Goal: Transaction & Acquisition: Purchase product/service

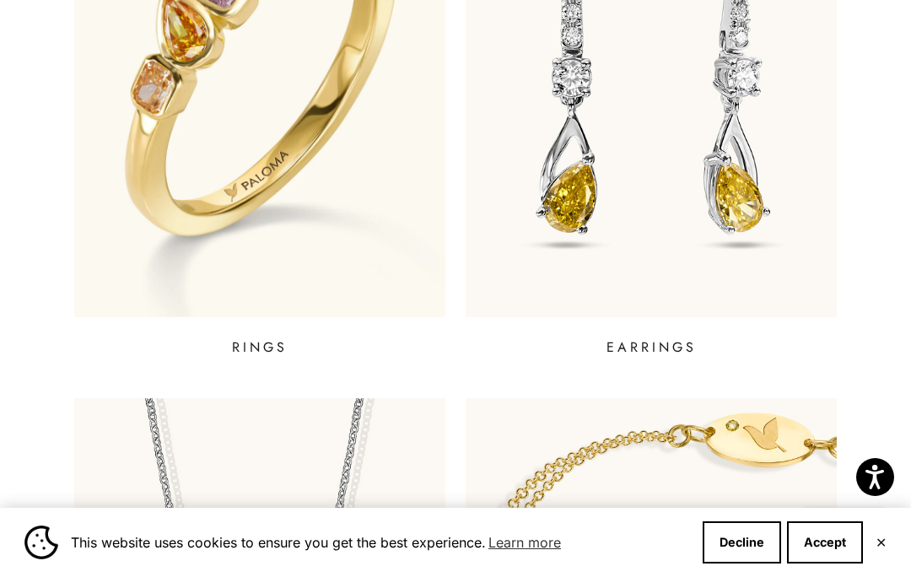
scroll to position [812, 0]
click at [667, 347] on p "EARRINGS" at bounding box center [652, 347] width 90 height 20
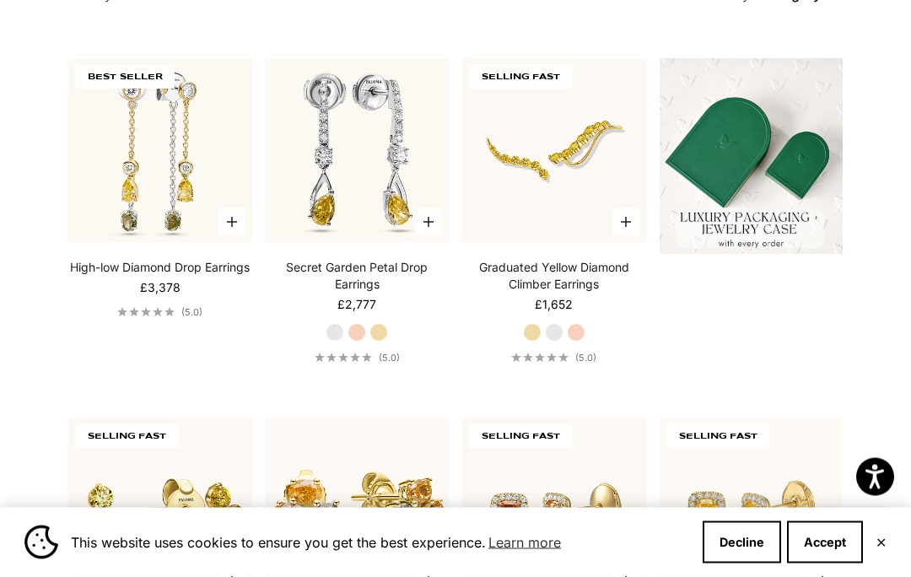
scroll to position [424, 0]
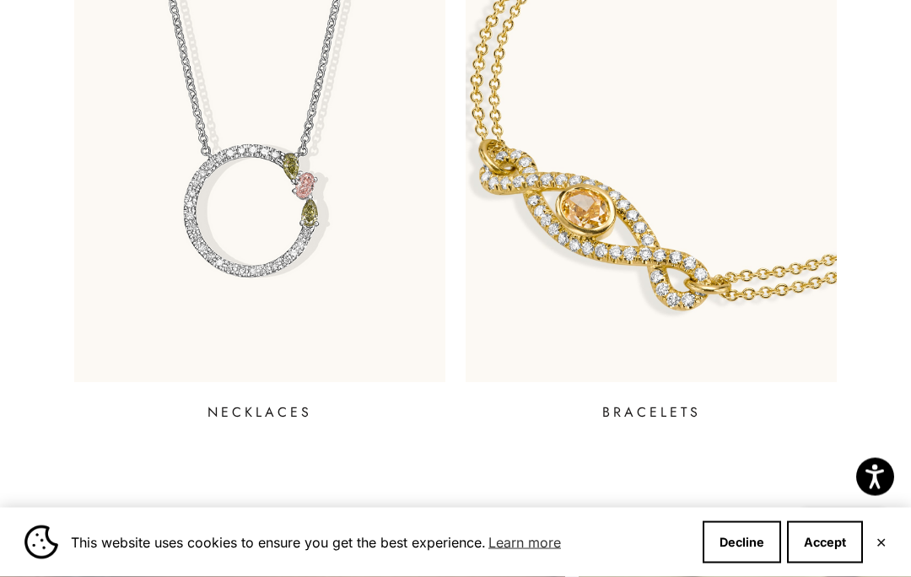
scroll to position [1329, 0]
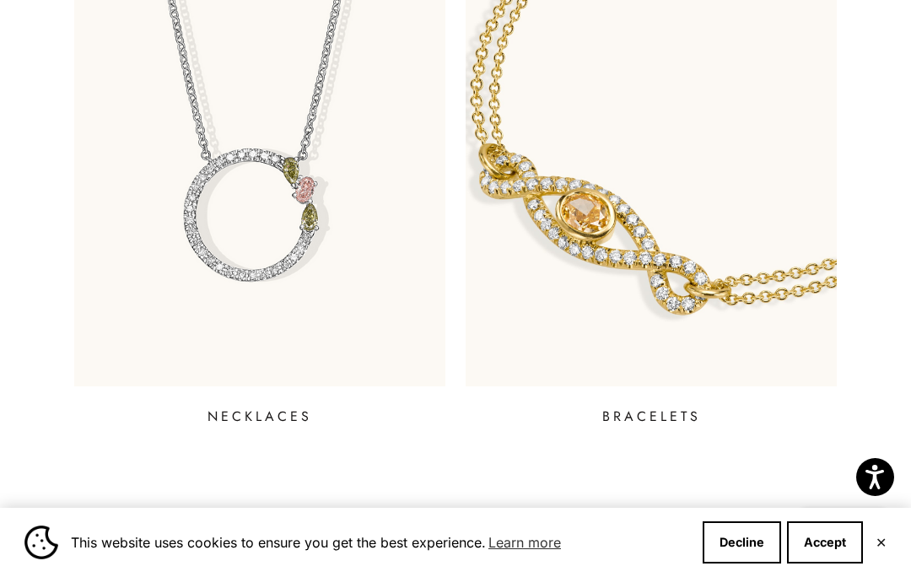
click at [270, 407] on p "NECKLACES" at bounding box center [260, 417] width 105 height 20
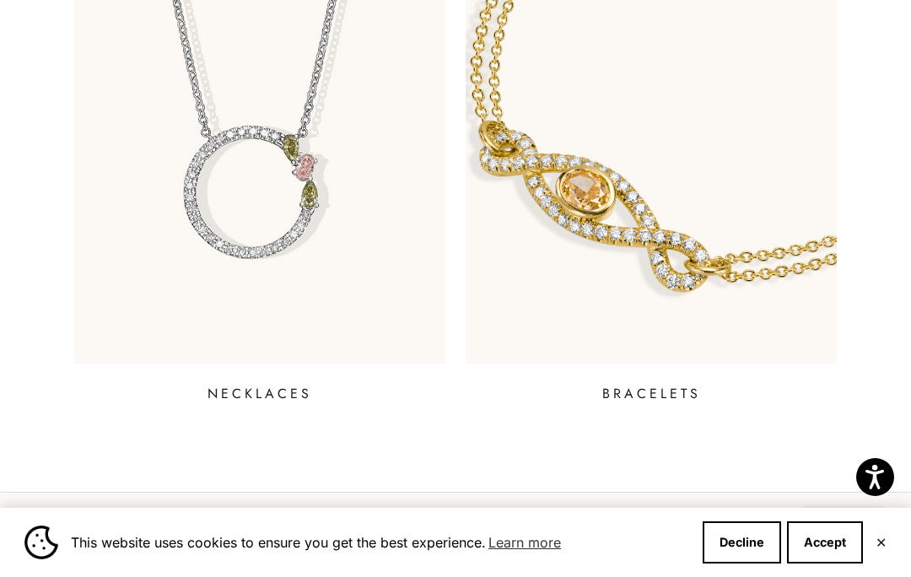
scroll to position [1257, 0]
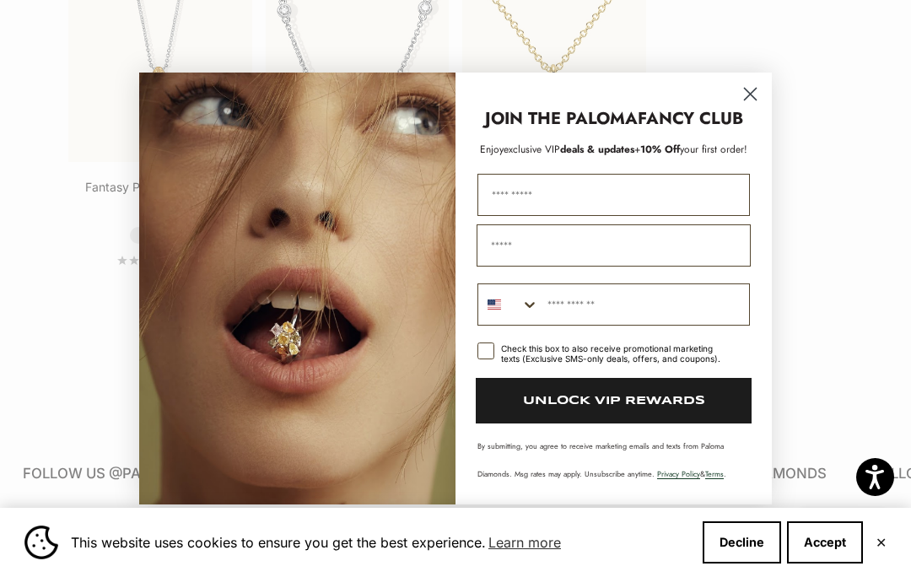
scroll to position [1980, 0]
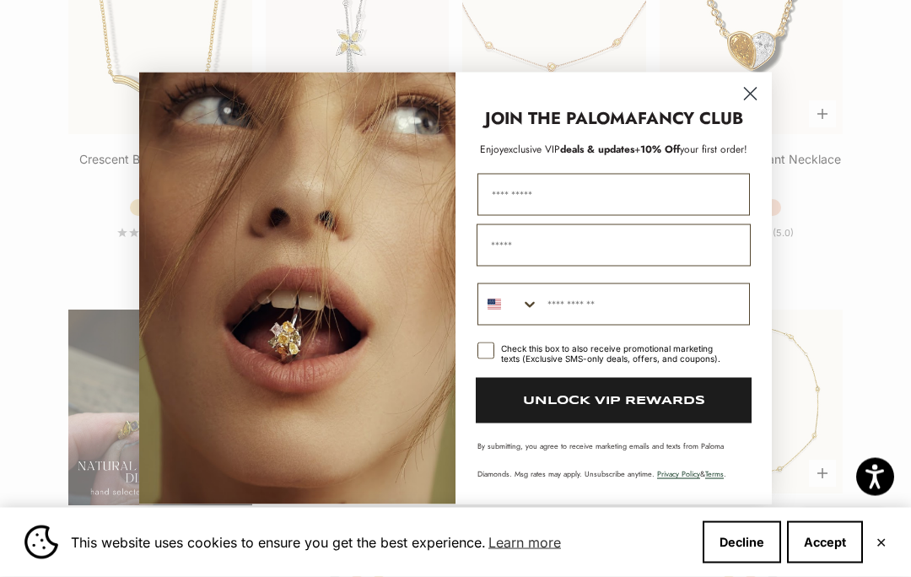
click at [744, 92] on circle "Close dialog" at bounding box center [751, 94] width 28 height 28
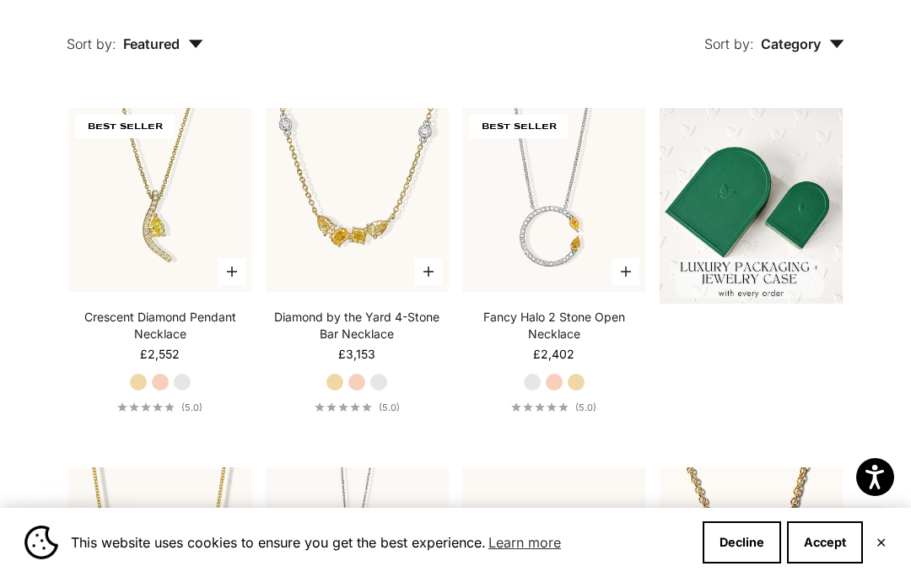
scroll to position [0, 0]
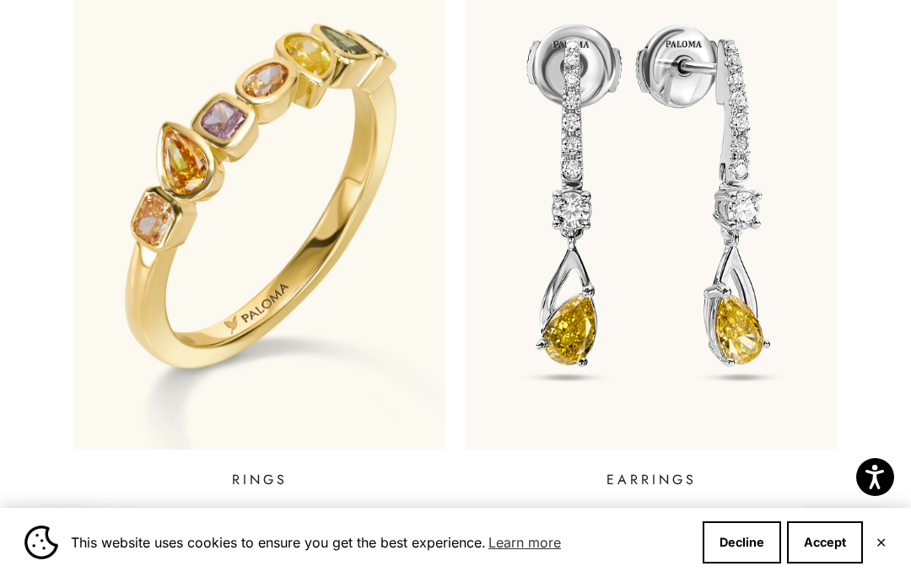
scroll to position [676, 0]
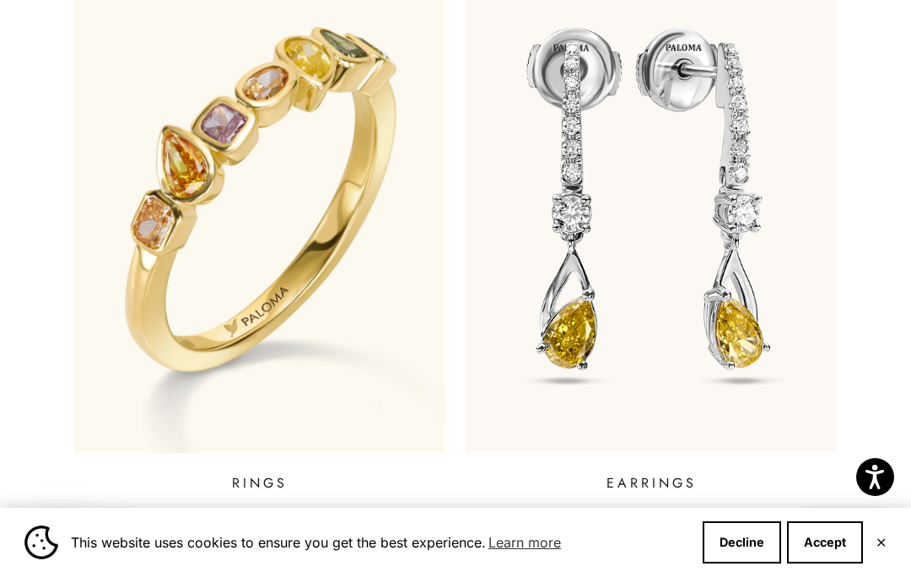
click at [260, 480] on p "RINGS" at bounding box center [260, 483] width 56 height 20
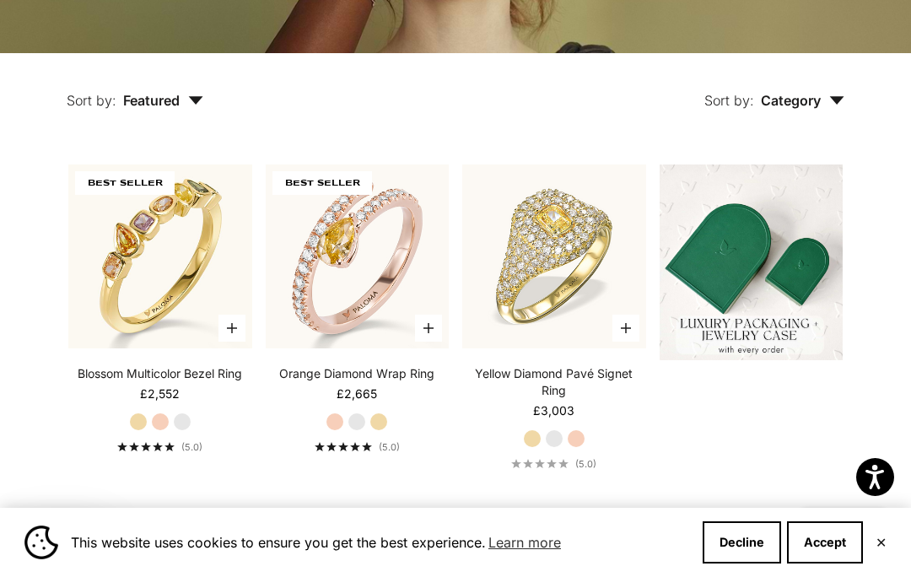
scroll to position [355, 0]
click at [733, 564] on button "Decline" at bounding box center [742, 542] width 78 height 42
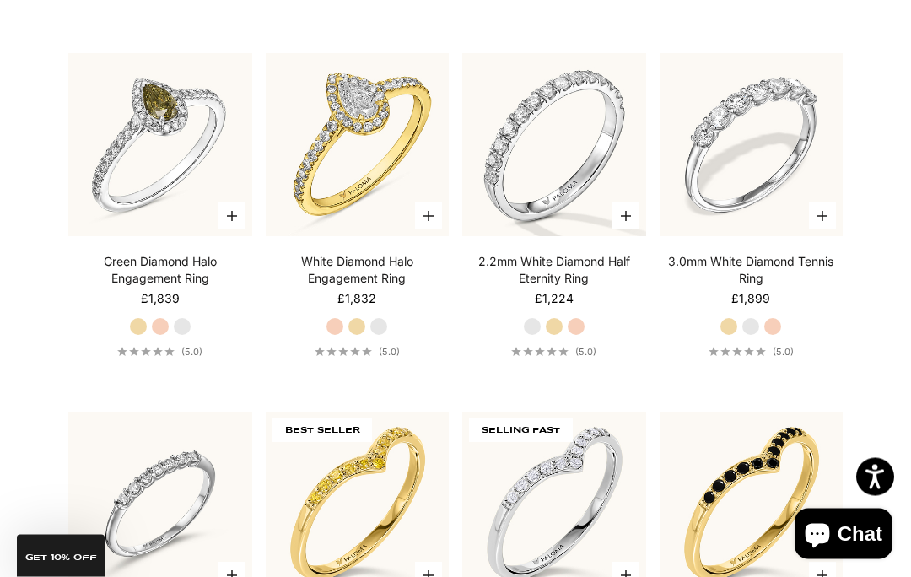
scroll to position [2963, 0]
click at [743, 246] on video "#YellowGold\a#WhiteGold\a#RoseGold" at bounding box center [752, 145] width 202 height 202
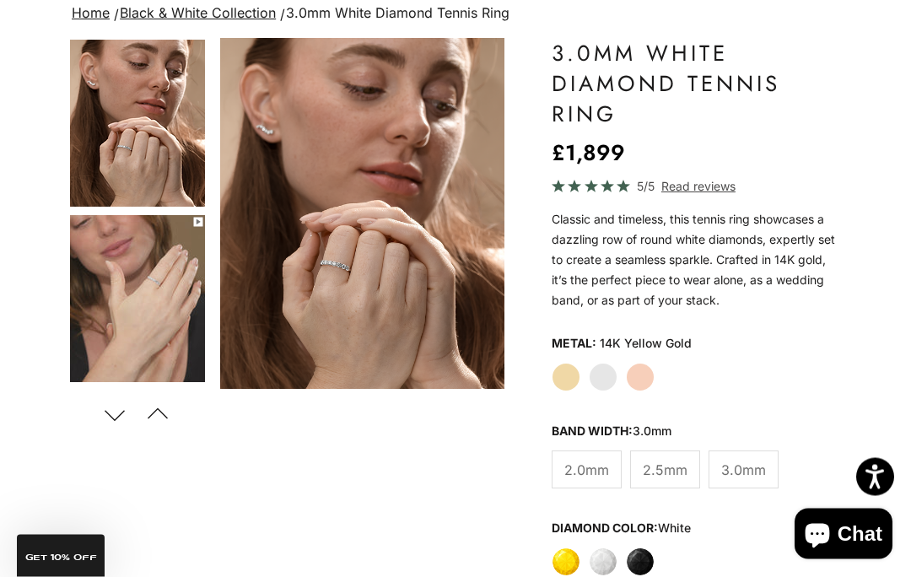
scroll to position [9, 0]
